Goal: Task Accomplishment & Management: Manage account settings

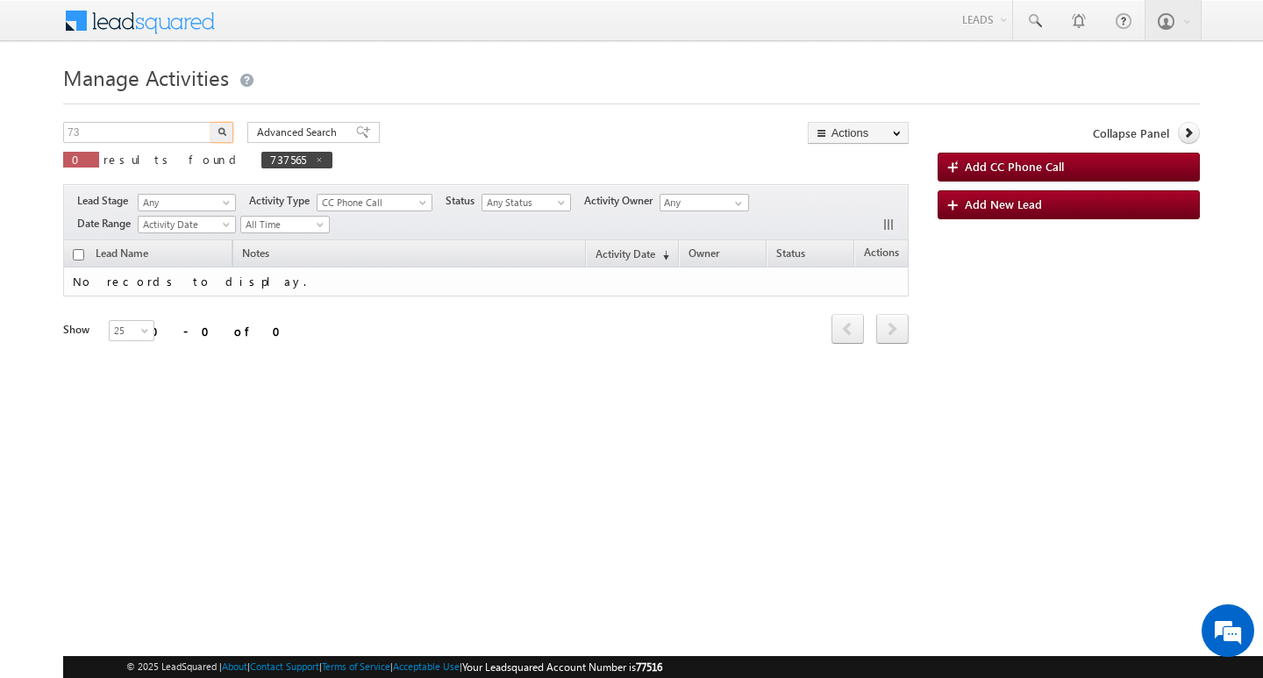
type input "7"
type input "Search Activities"
click at [129, 126] on input "text" at bounding box center [138, 132] width 150 height 21
paste input "750944"
type input "750944"
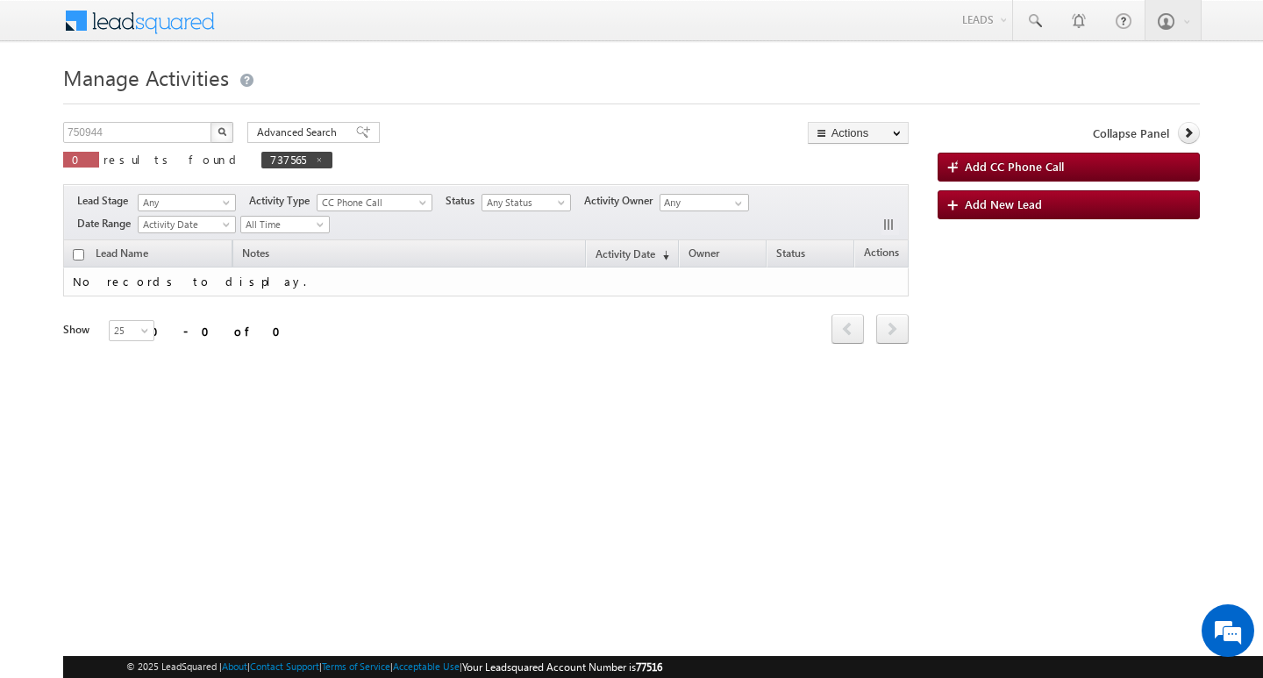
click at [214, 135] on button "button" at bounding box center [221, 132] width 23 height 21
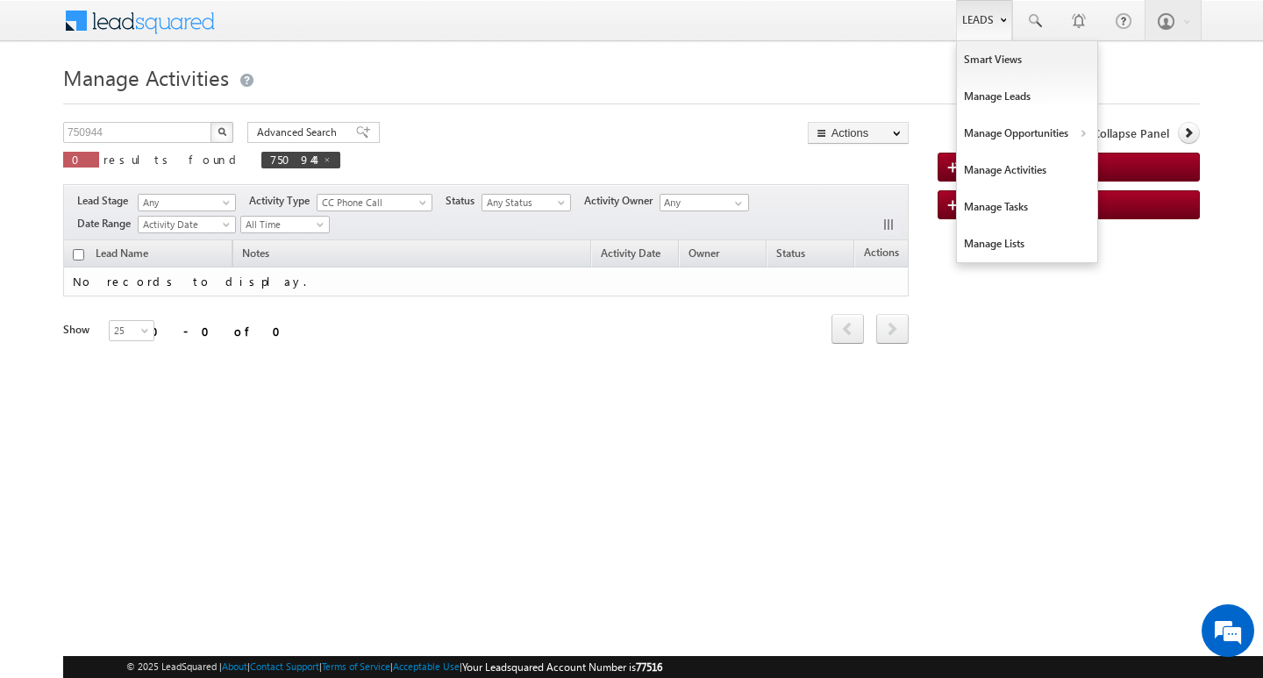
click at [989, 34] on link "Leads" at bounding box center [984, 20] width 56 height 40
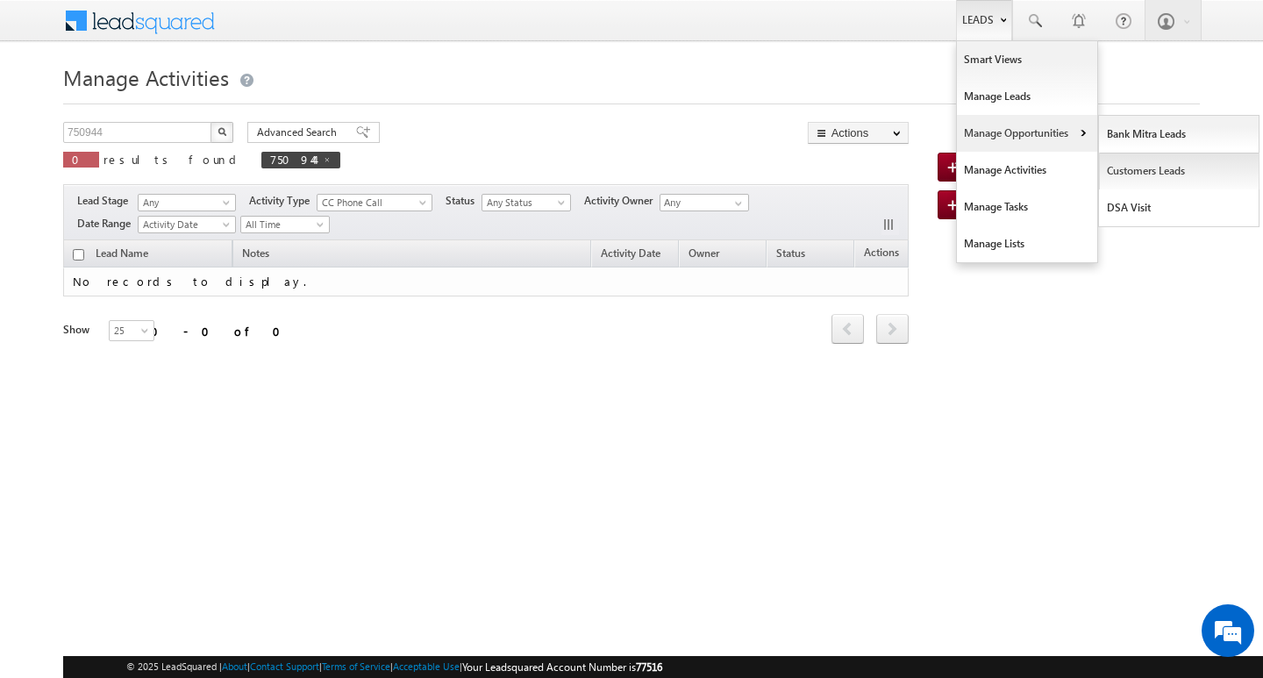
click at [1119, 163] on link "Customers Leads" at bounding box center [1179, 171] width 160 height 37
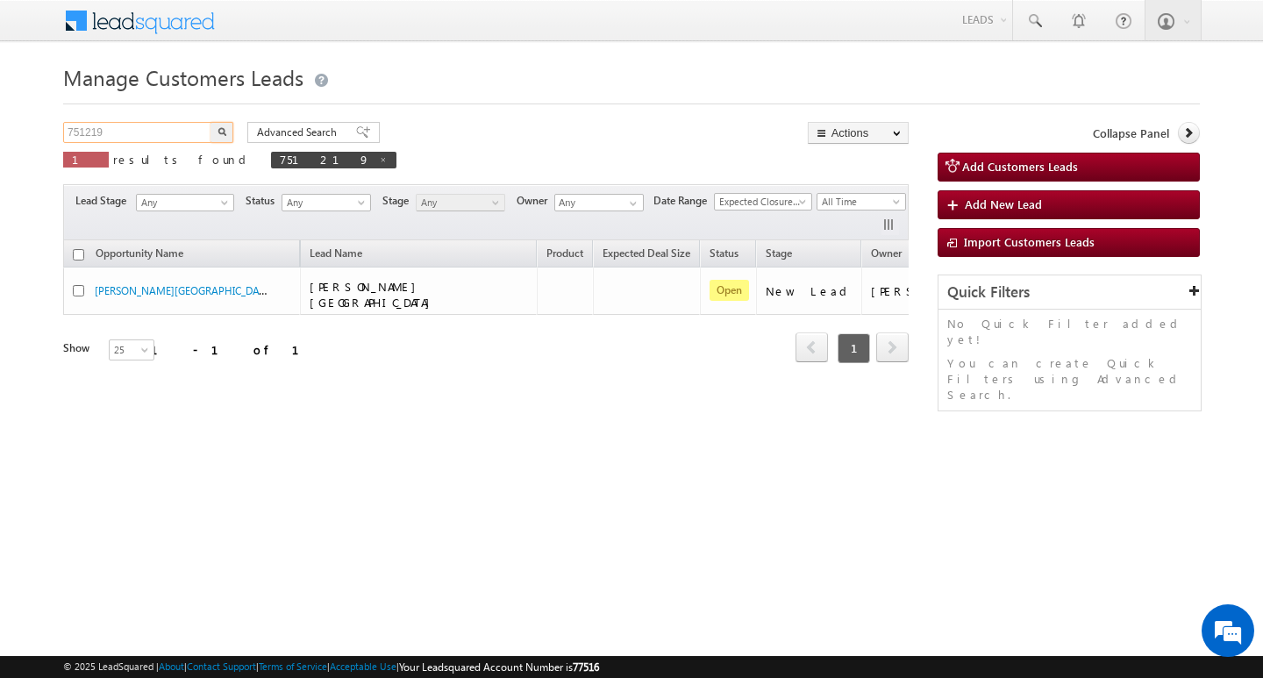
click at [136, 131] on input "751219" at bounding box center [138, 132] width 150 height 21
type input "Search Customers Leads"
click at [135, 127] on input "text" at bounding box center [138, 132] width 150 height 21
paste input "750944"
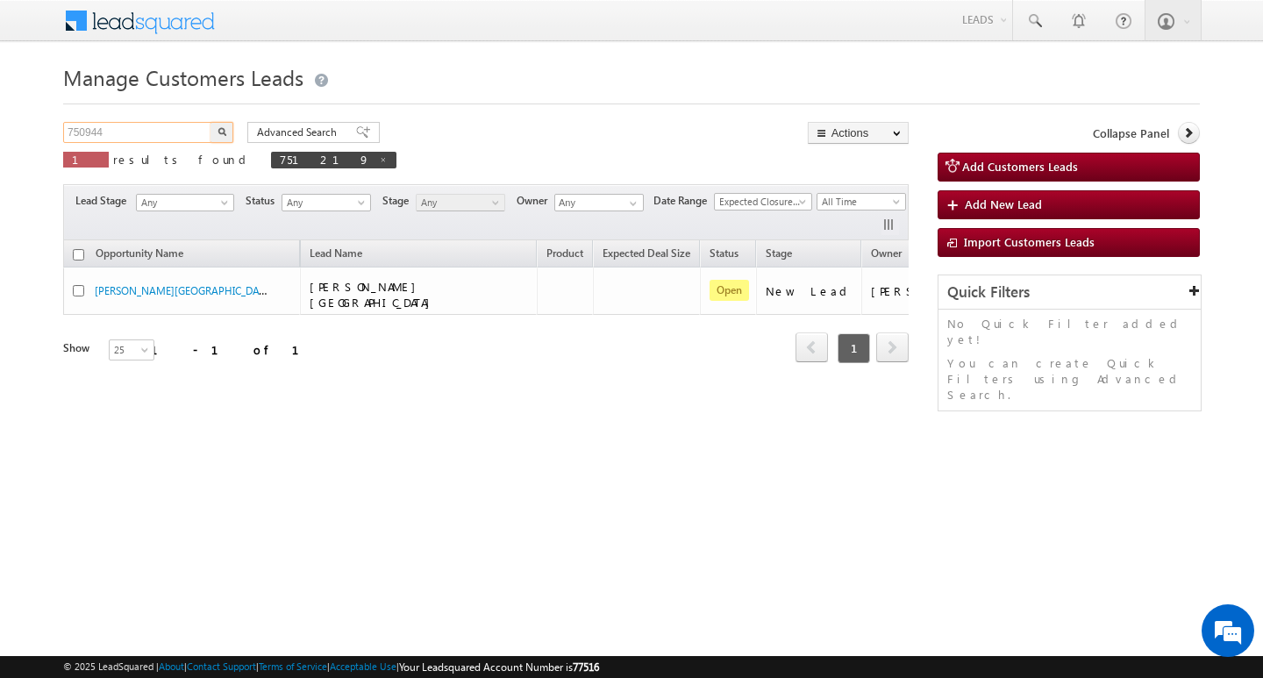
type input "750944"
click at [217, 131] on img "button" at bounding box center [221, 131] width 9 height 9
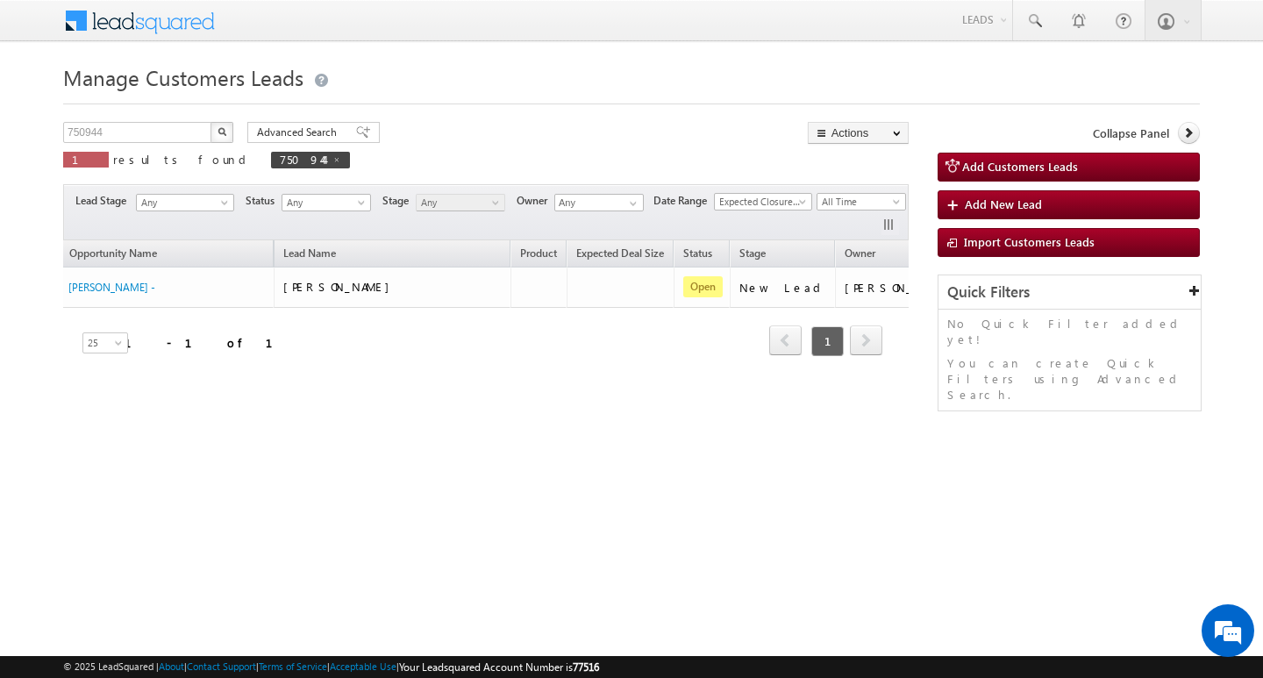
scroll to position [0, 71]
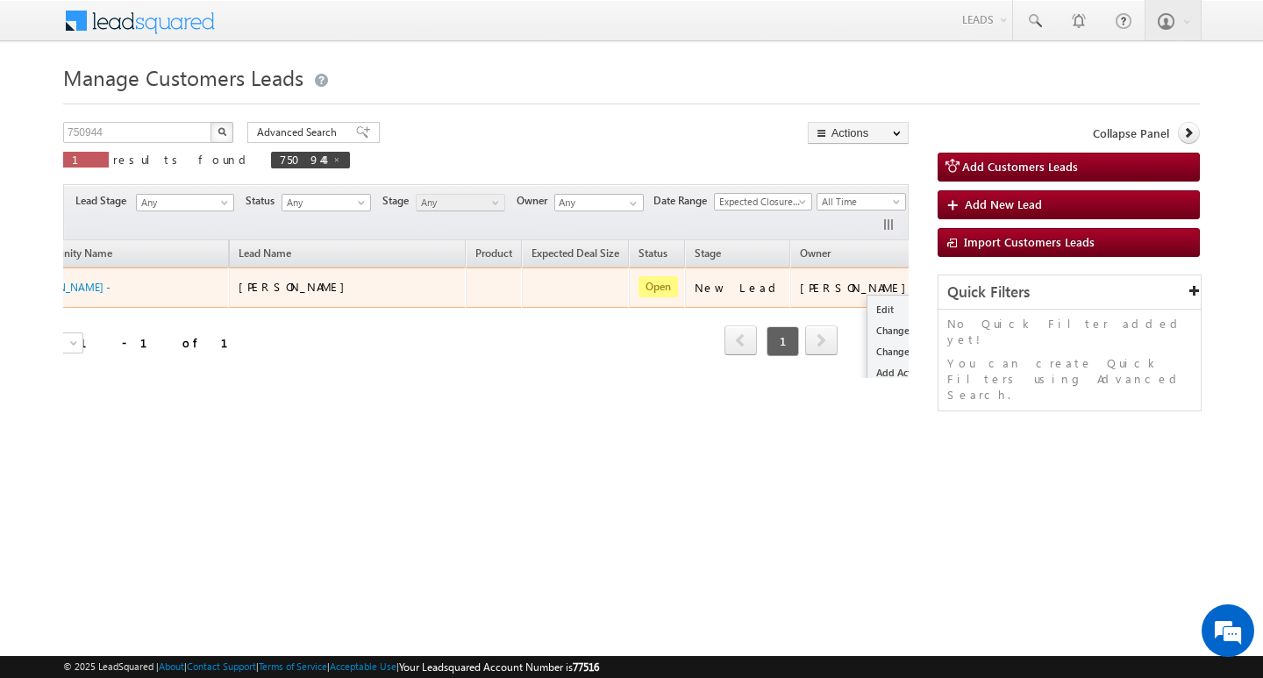
click at [937, 279] on button "button" at bounding box center [946, 287] width 18 height 18
click at [867, 304] on link "Edit" at bounding box center [911, 309] width 88 height 21
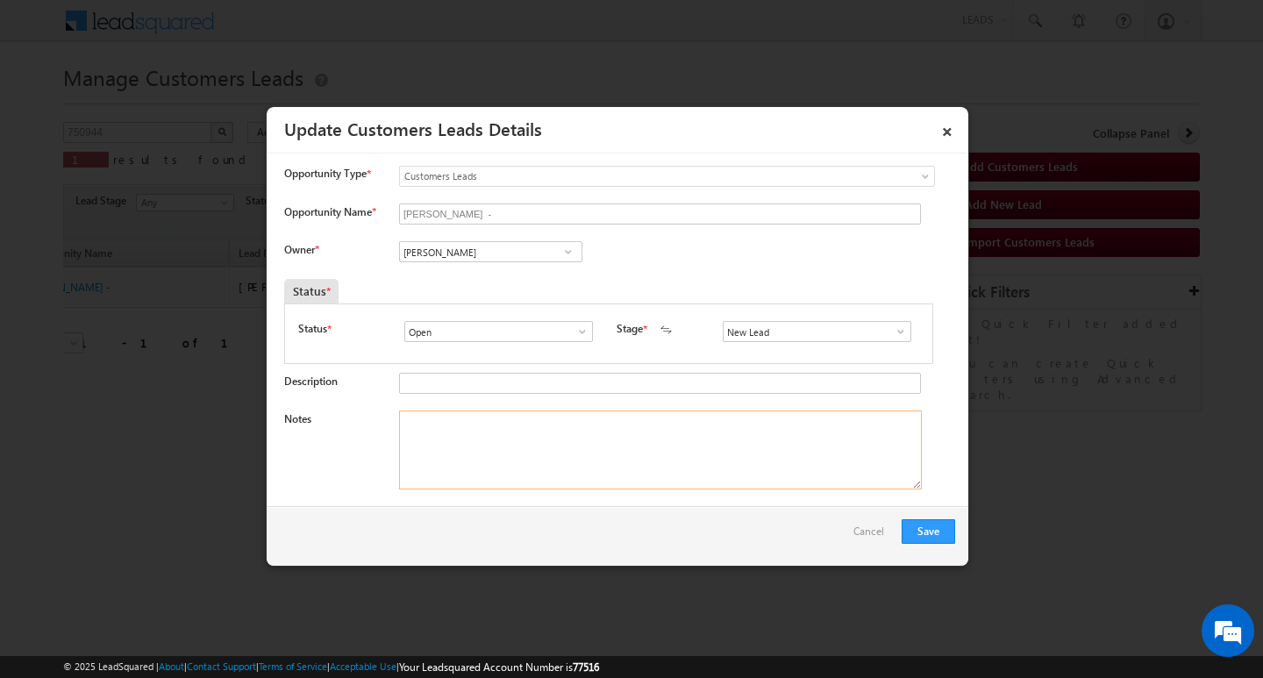
click at [610, 458] on textarea "Notes" at bounding box center [660, 449] width 523 height 79
click at [522, 247] on input "[PERSON_NAME]" at bounding box center [490, 251] width 183 height 21
click at [509, 260] on input at bounding box center [490, 251] width 183 height 21
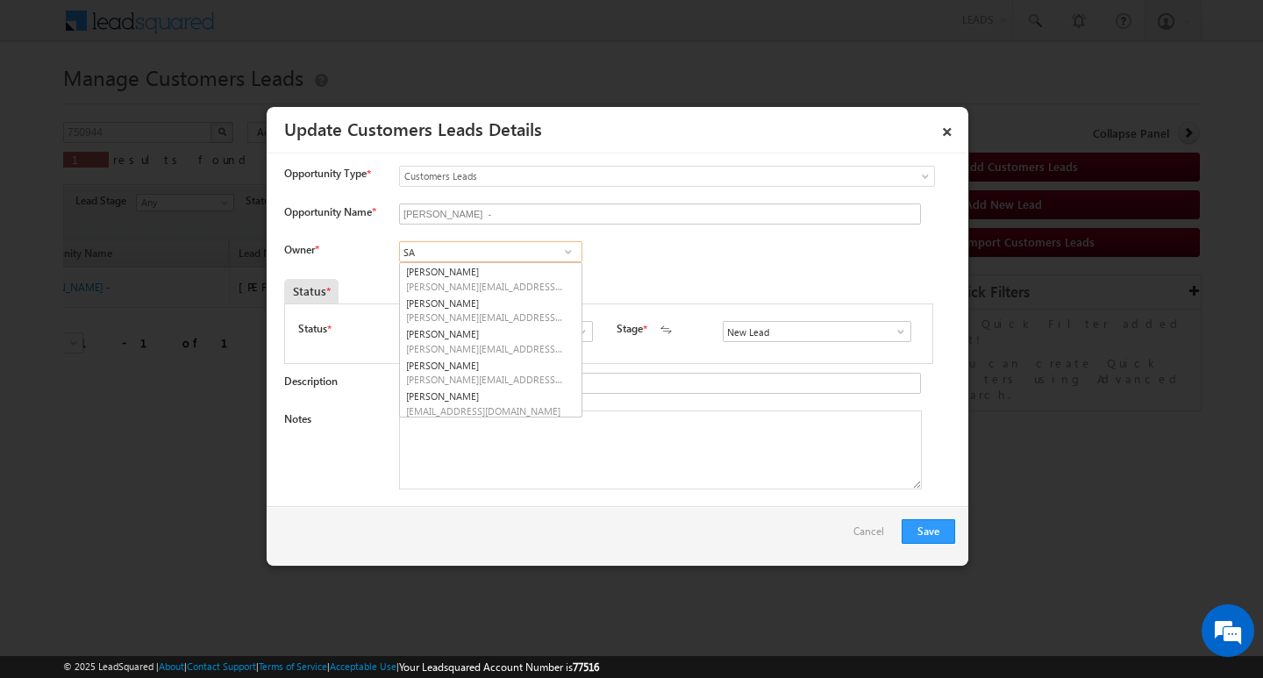
type input "S"
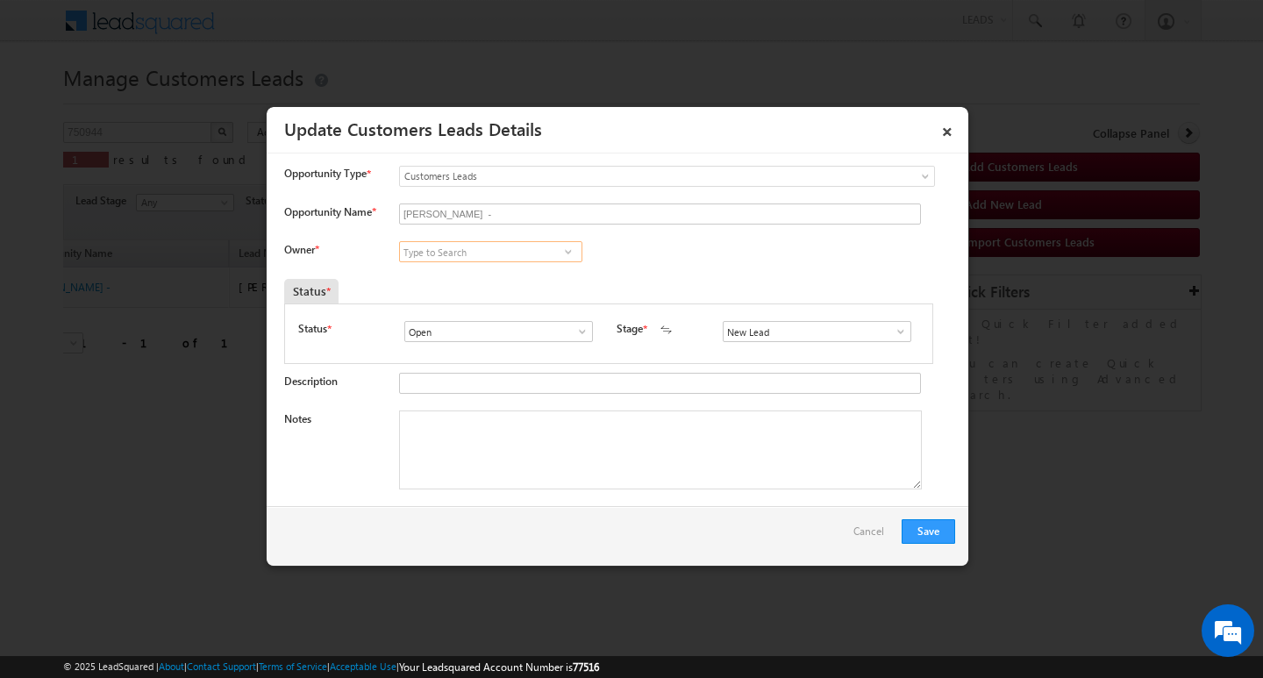
click at [479, 258] on input at bounding box center [490, 251] width 183 height 21
paste input "[PERSON_NAME][EMAIL_ADDRESS][PERSON_NAME][DOMAIN_NAME]"
click at [505, 282] on span "[PERSON_NAME][EMAIL_ADDRESS][PERSON_NAME][DOMAIN_NAME]" at bounding box center [485, 286] width 158 height 13
type input "[PERSON_NAME]"
click at [537, 472] on textarea "Notes" at bounding box center [660, 449] width 523 height 79
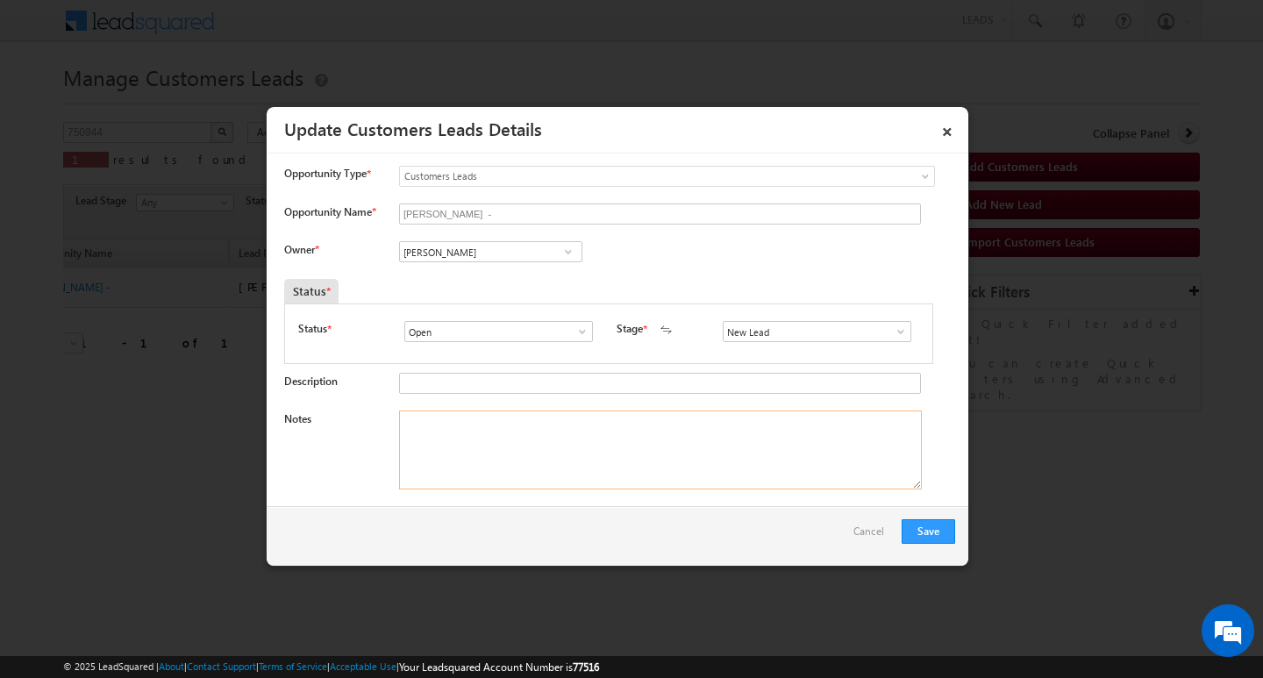
click at [470, 462] on textarea "Notes" at bounding box center [660, 449] width 523 height 79
paste textarea "Customer Name: [PERSON_NAME]/ ag 32Y/ B / SEL EMPYED / mothe income 45k / work …"
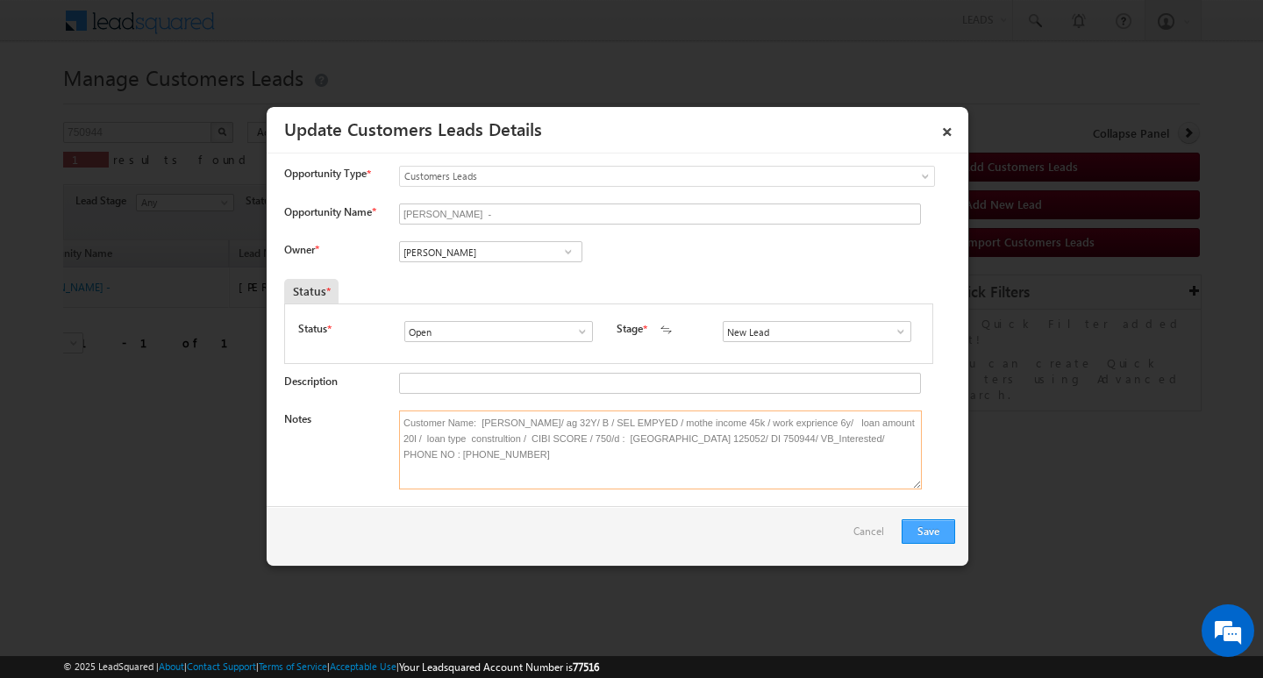
type textarea "Customer Name: [PERSON_NAME]/ ag 32Y/ B / SEL EMPYED / mothe income 45k / work …"
click at [915, 523] on button "Save" at bounding box center [927, 531] width 53 height 25
